Goal: Information Seeking & Learning: Find contact information

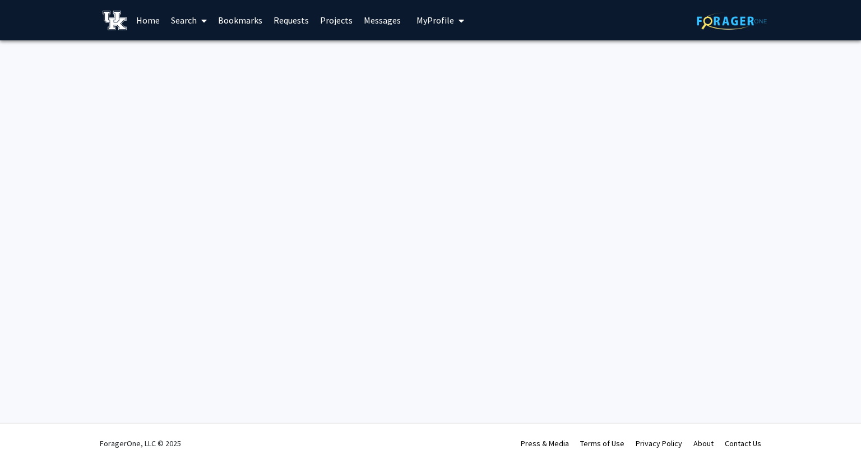
click at [151, 25] on link "Home" at bounding box center [148, 20] width 35 height 39
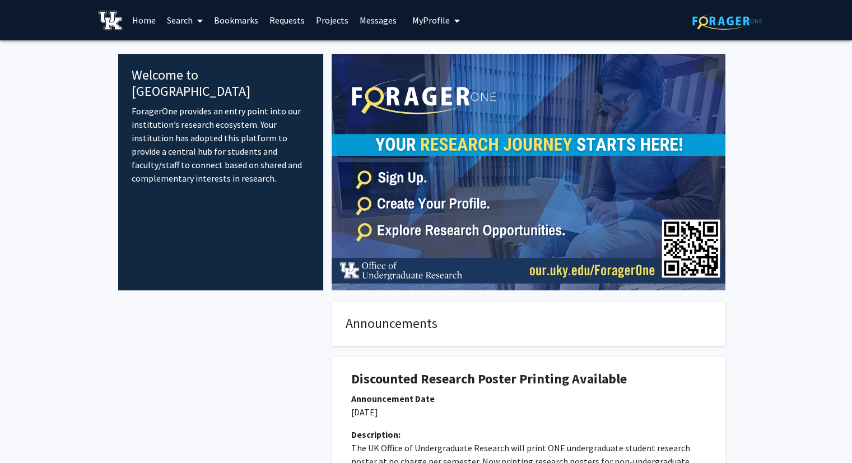
click at [199, 23] on icon at bounding box center [200, 20] width 6 height 9
click at [207, 53] on span "Faculty/Staff" at bounding box center [202, 51] width 82 height 22
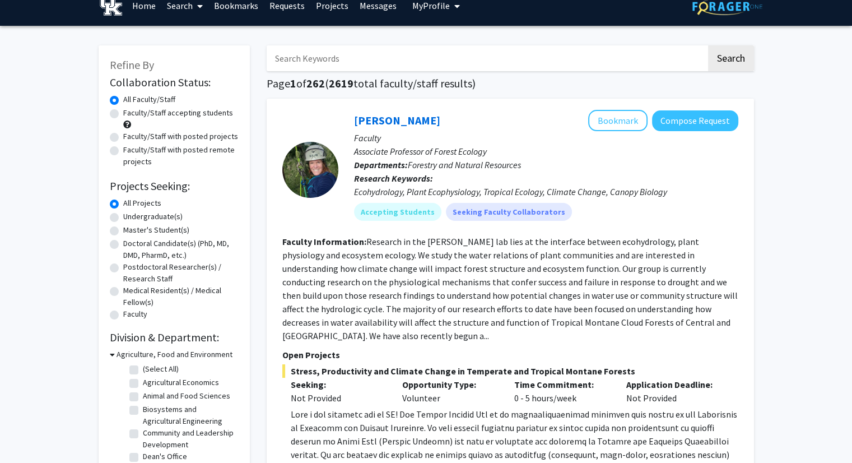
scroll to position [15, 0]
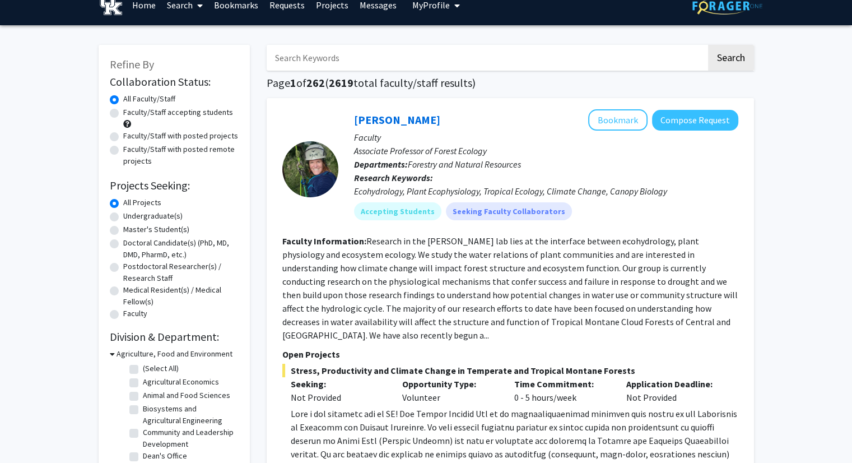
click at [123, 216] on label "Undergraduate(s)" at bounding box center [152, 216] width 59 height 12
click at [123, 216] on input "Undergraduate(s)" at bounding box center [126, 213] width 7 height 7
radio input "true"
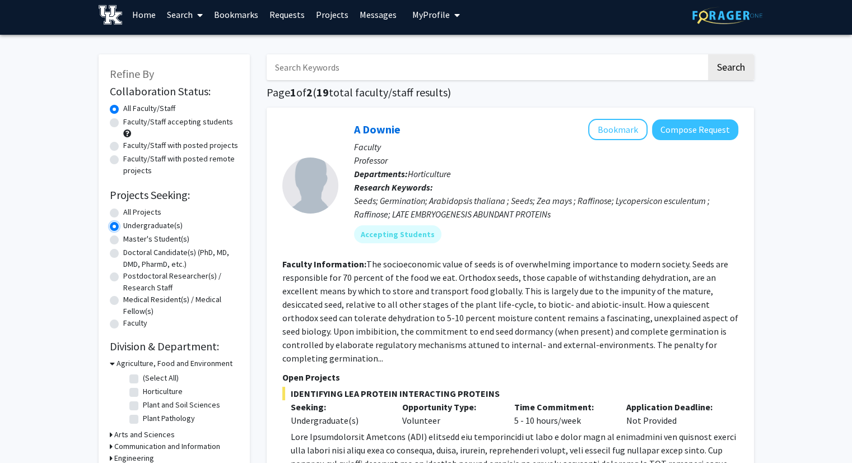
scroll to position [6, 0]
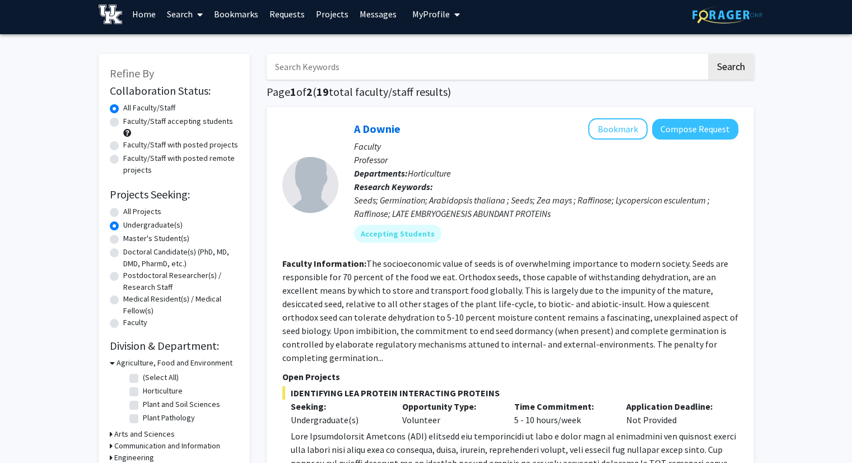
click at [123, 122] on label "Faculty/Staff accepting students" at bounding box center [178, 121] width 110 height 12
click at [123, 122] on input "Faculty/Staff accepting students" at bounding box center [126, 118] width 7 height 7
radio input "true"
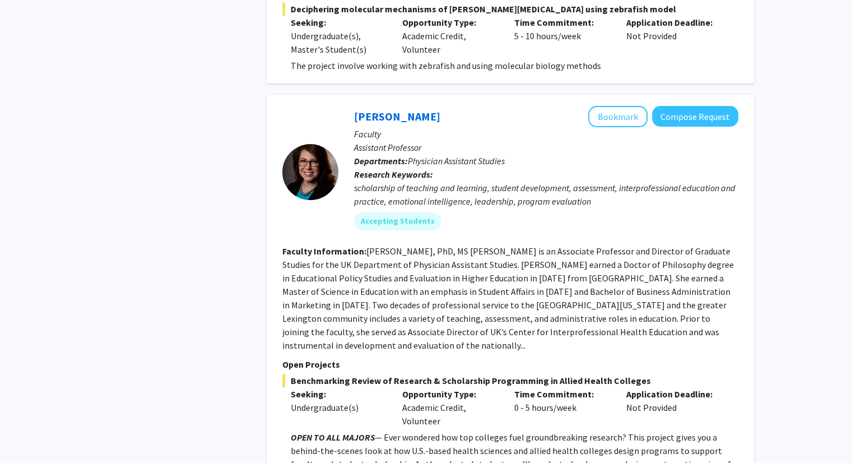
scroll to position [4540, 0]
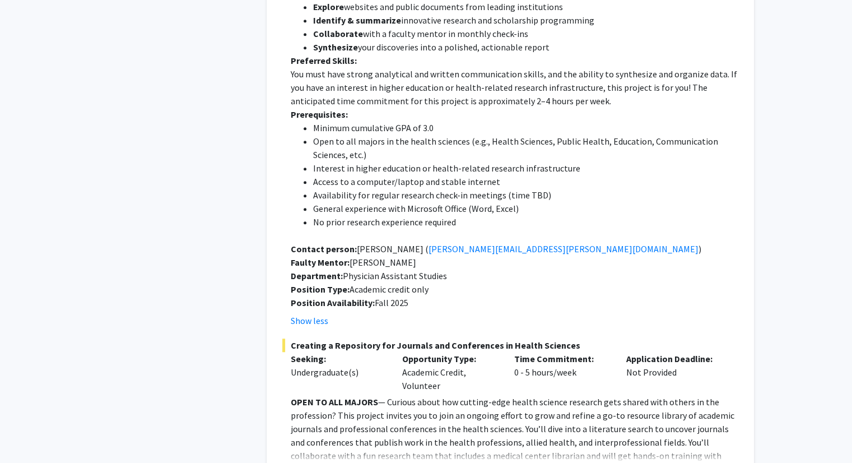
scroll to position [5070, 0]
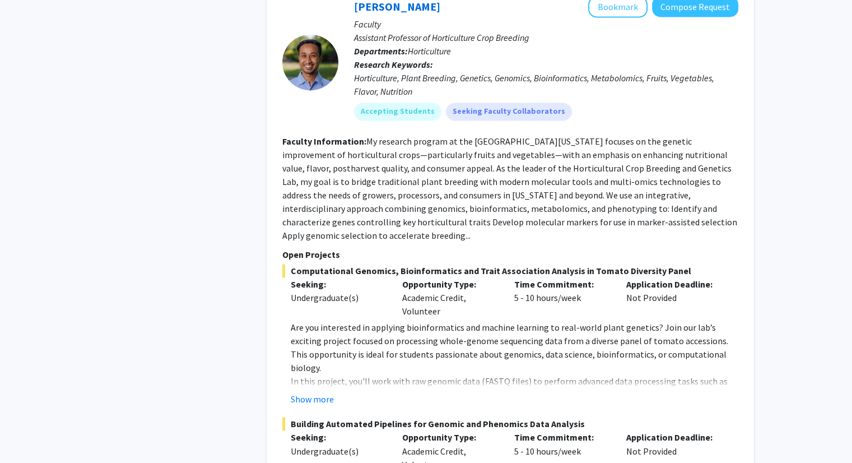
scroll to position [6056, 0]
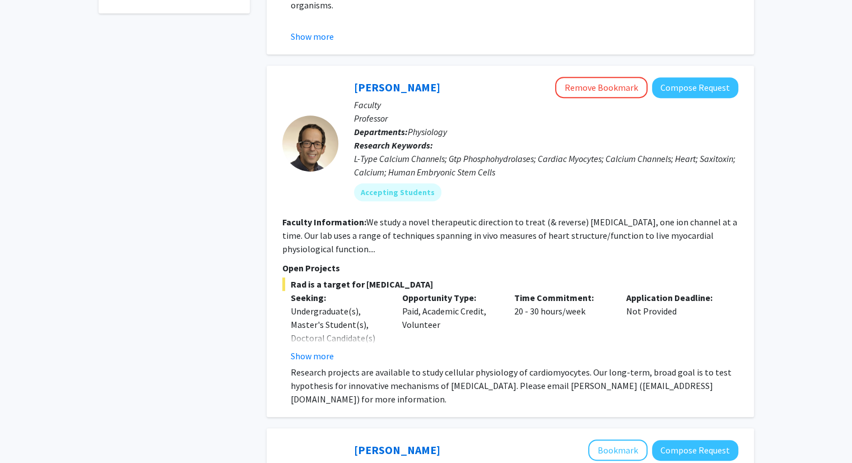
scroll to position [482, 0]
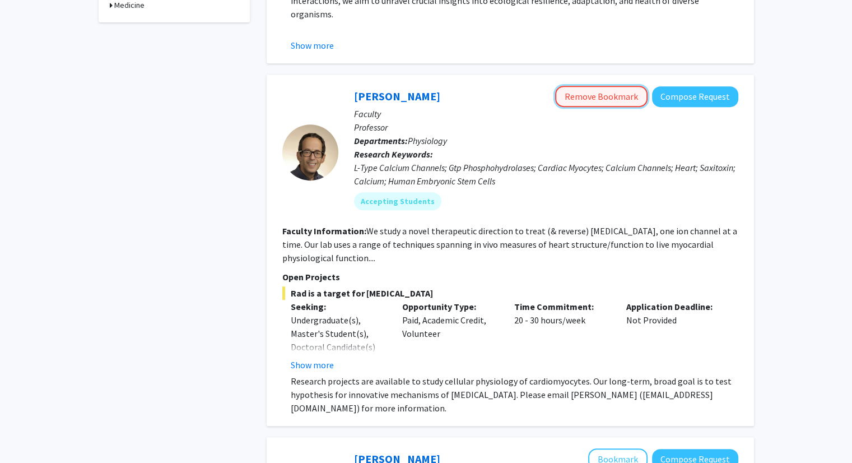
click at [623, 86] on button "Remove Bookmark" at bounding box center [601, 96] width 92 height 21
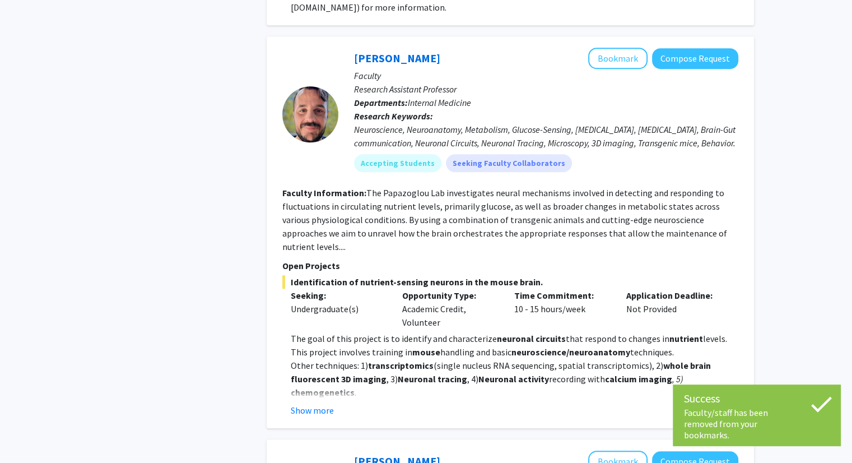
scroll to position [885, 0]
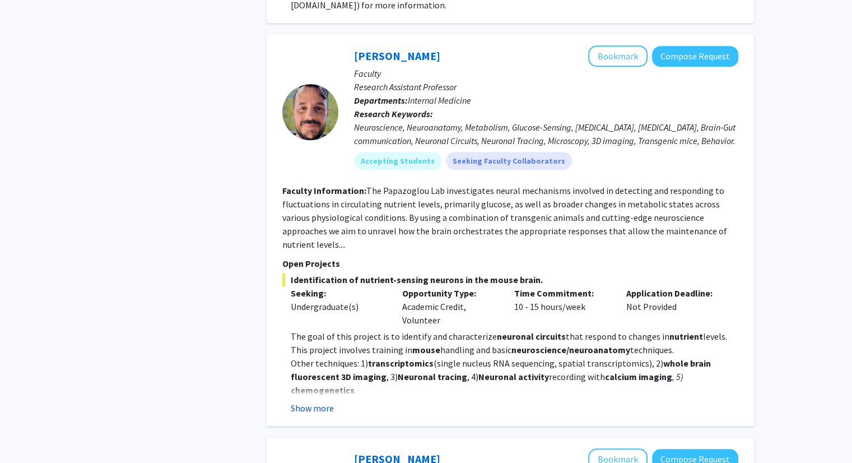
click at [324, 401] on button "Show more" at bounding box center [312, 407] width 43 height 13
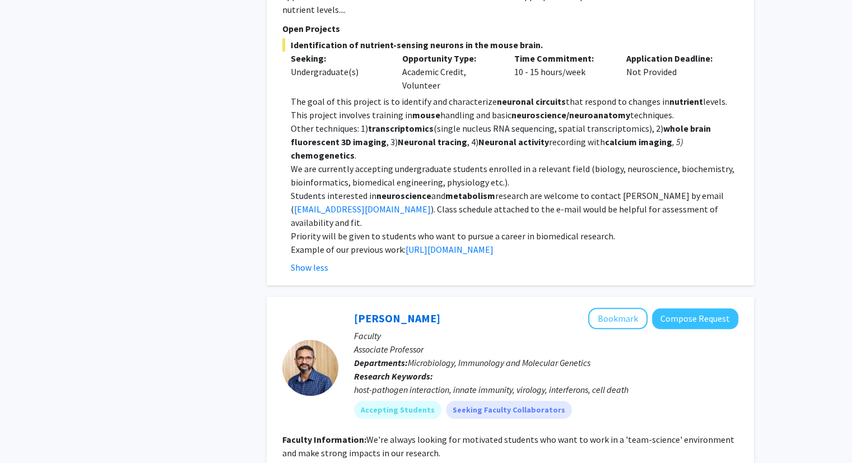
scroll to position [1137, 0]
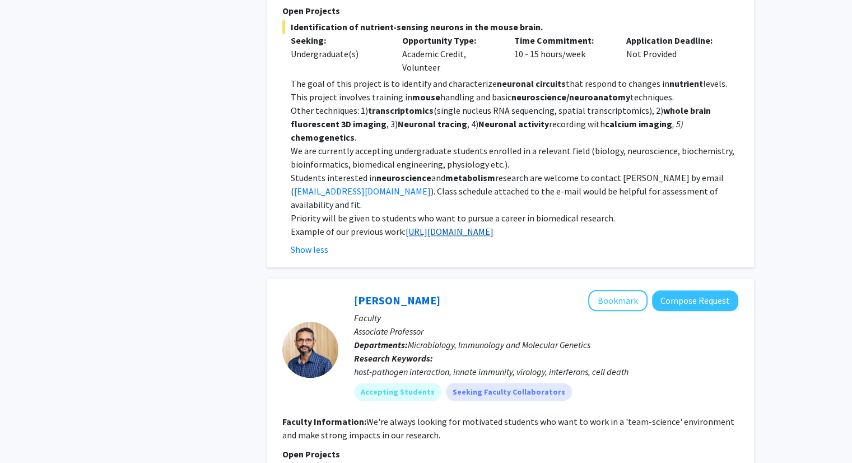
click at [442, 226] on link "[URL][DOMAIN_NAME]" at bounding box center [450, 231] width 88 height 11
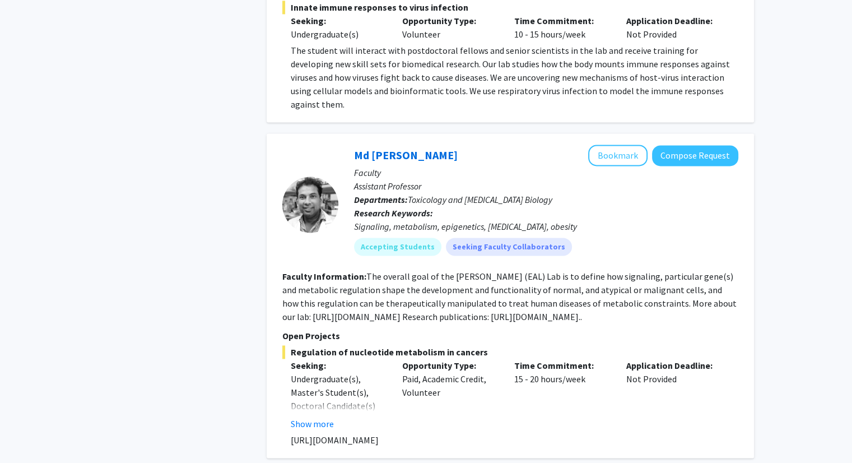
scroll to position [1644, 0]
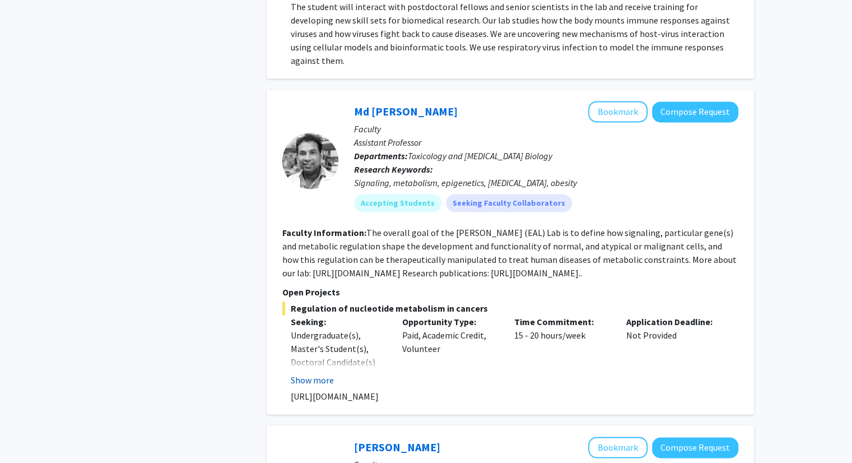
click at [308, 373] on button "Show more" at bounding box center [312, 379] width 43 height 13
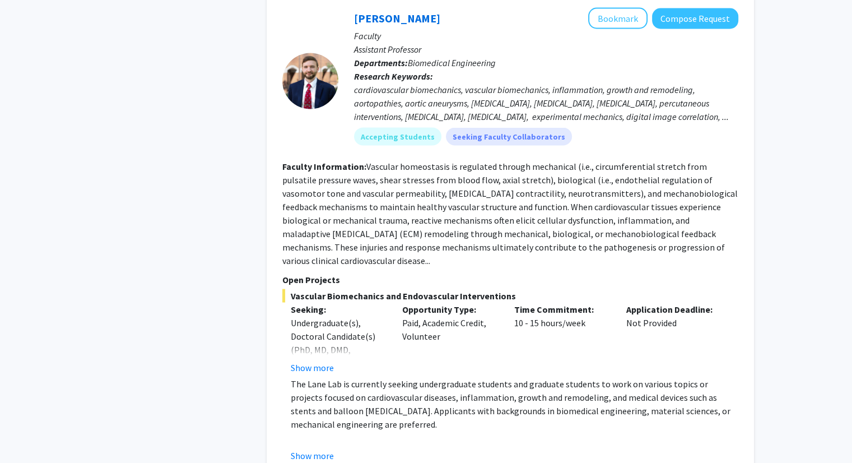
scroll to position [2140, 0]
click at [313, 448] on button "Show more" at bounding box center [312, 454] width 43 height 13
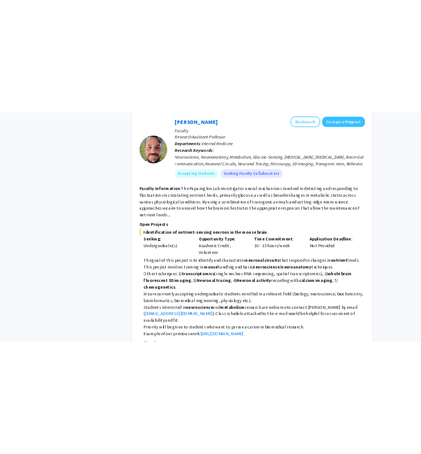
scroll to position [923, 0]
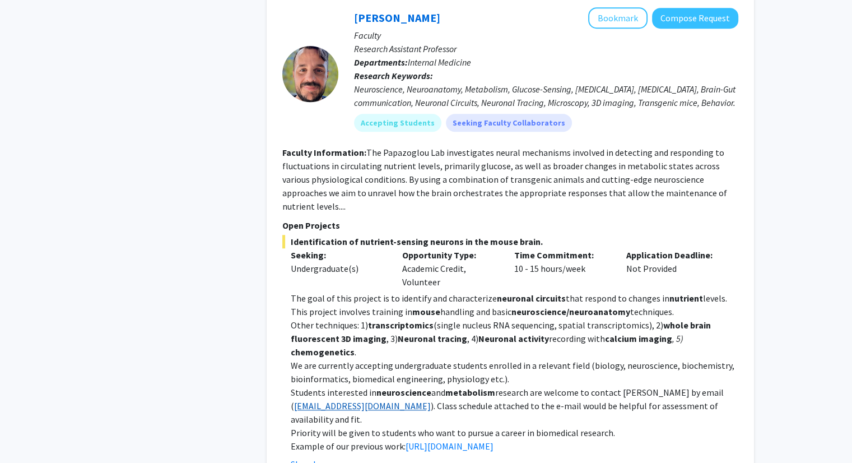
click at [374, 400] on link "[EMAIL_ADDRESS][DOMAIN_NAME]" at bounding box center [362, 405] width 137 height 11
drag, startPoint x: 291, startPoint y: 363, endPoint x: 404, endPoint y: 365, distance: 112.6
click at [404, 386] on p "Students interested in neuroscience and metabolism research are welcome to cont…" at bounding box center [515, 406] width 448 height 40
copy p "( [EMAIL_ADDRESS][DOMAIN_NAME] )"
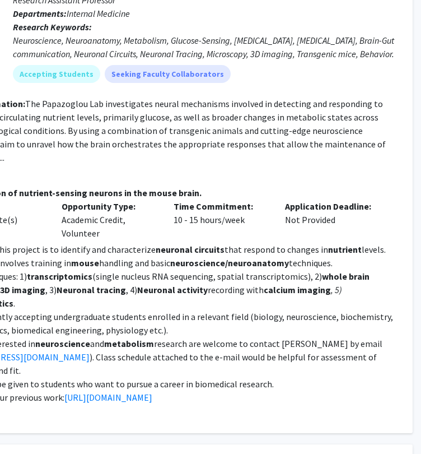
scroll to position [972, 250]
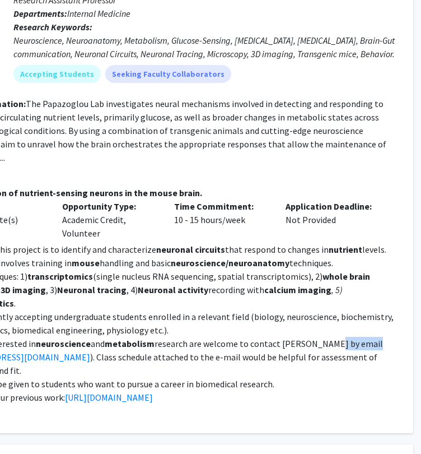
drag, startPoint x: 318, startPoint y: 300, endPoint x: 359, endPoint y: 301, distance: 40.4
click at [359, 337] on p "Students interested in neuroscience and metabolism research are welcome to cont…" at bounding box center [174, 357] width 448 height 40
copy p "[PERSON_NAME]"
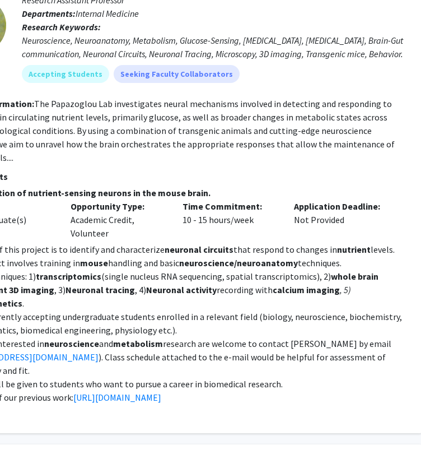
click at [335, 243] on p "The goal of this project is to identify and characterize neuronal circuits that…" at bounding box center [183, 256] width 448 height 27
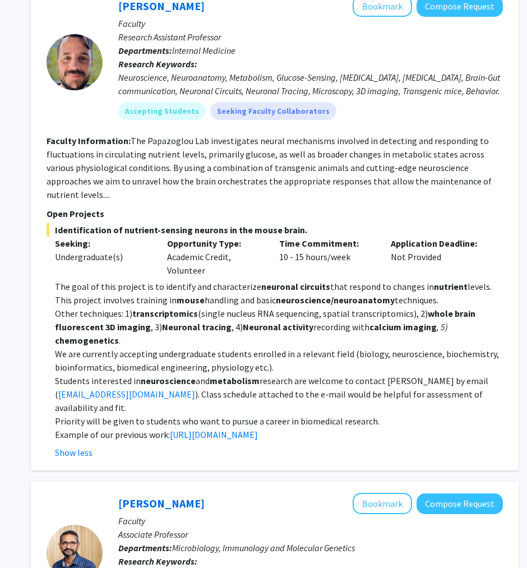
scroll to position [922, 146]
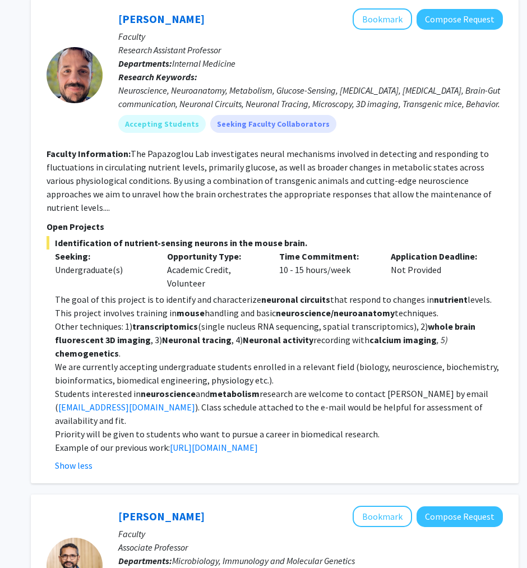
drag, startPoint x: 130, startPoint y: 126, endPoint x: 405, endPoint y: 402, distance: 389.5
click at [405, 402] on fg-search-faculty "[PERSON_NAME] Bookmark Compose Request Faculty Research Assistant Professor Dep…" at bounding box center [275, 239] width 456 height 463
copy fg-search-faculty "The Papazoglou Lab investigates neural mechanisms involved in detecting and res…"
click at [449, 148] on fg-read-more "The Papazoglou Lab investigates neural mechanisms involved in detecting and res…" at bounding box center [269, 180] width 445 height 65
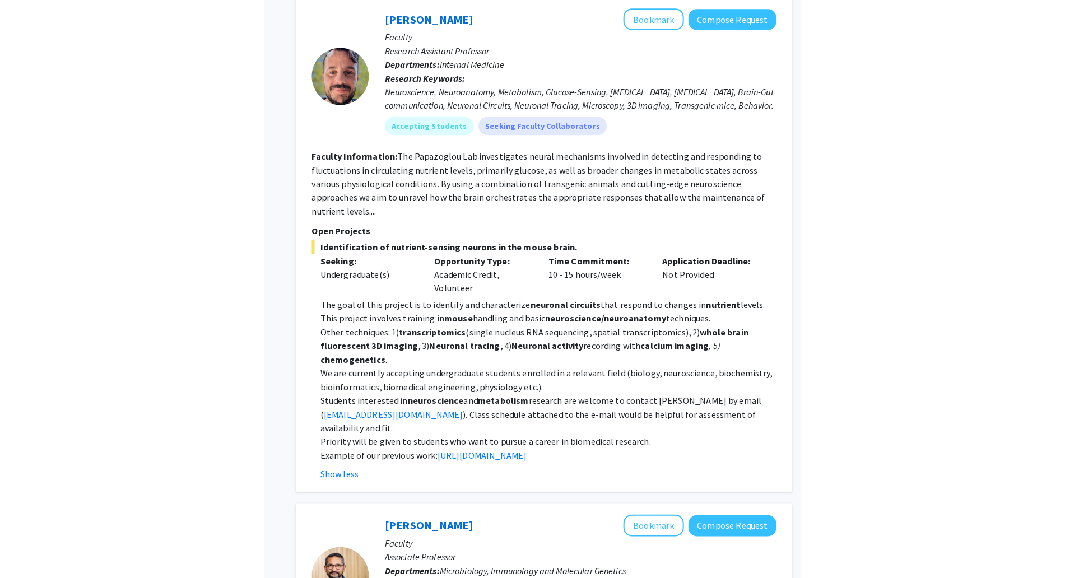
scroll to position [922, 0]
